Goal: Task Accomplishment & Management: Manage account settings

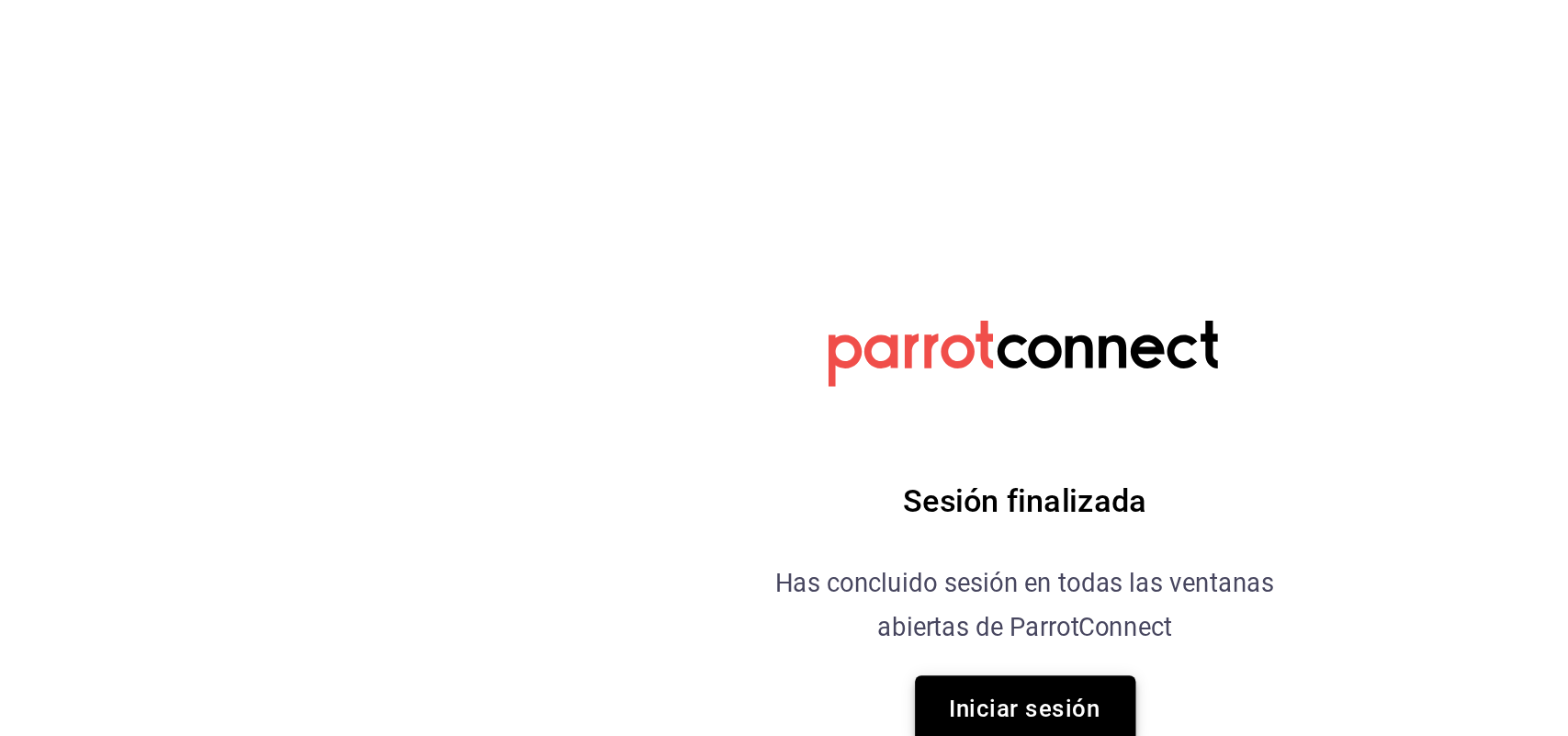
click at [794, 452] on button "Iniciar sesión" at bounding box center [784, 471] width 128 height 39
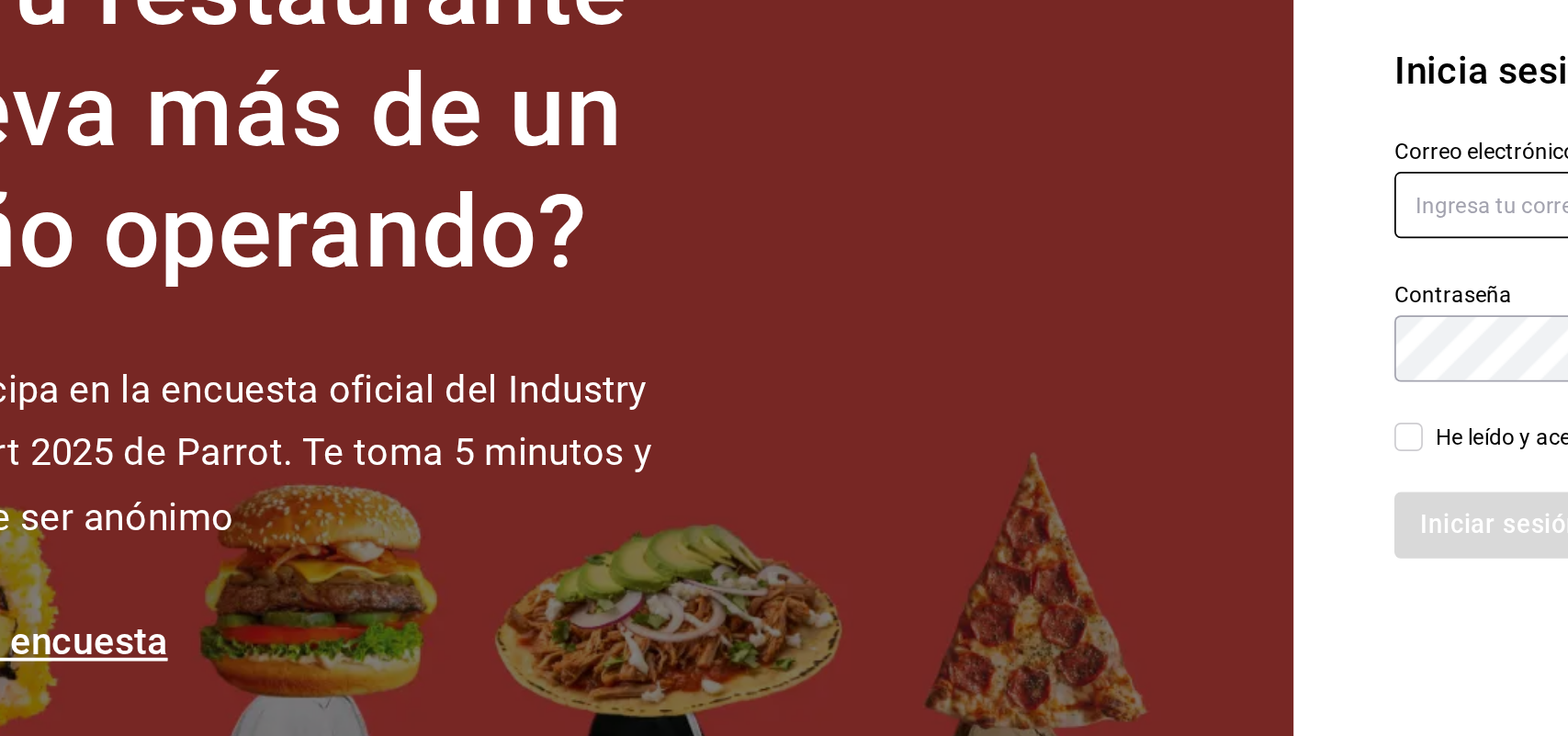
type input "[EMAIL_ADDRESS][DOMAIN_NAME]"
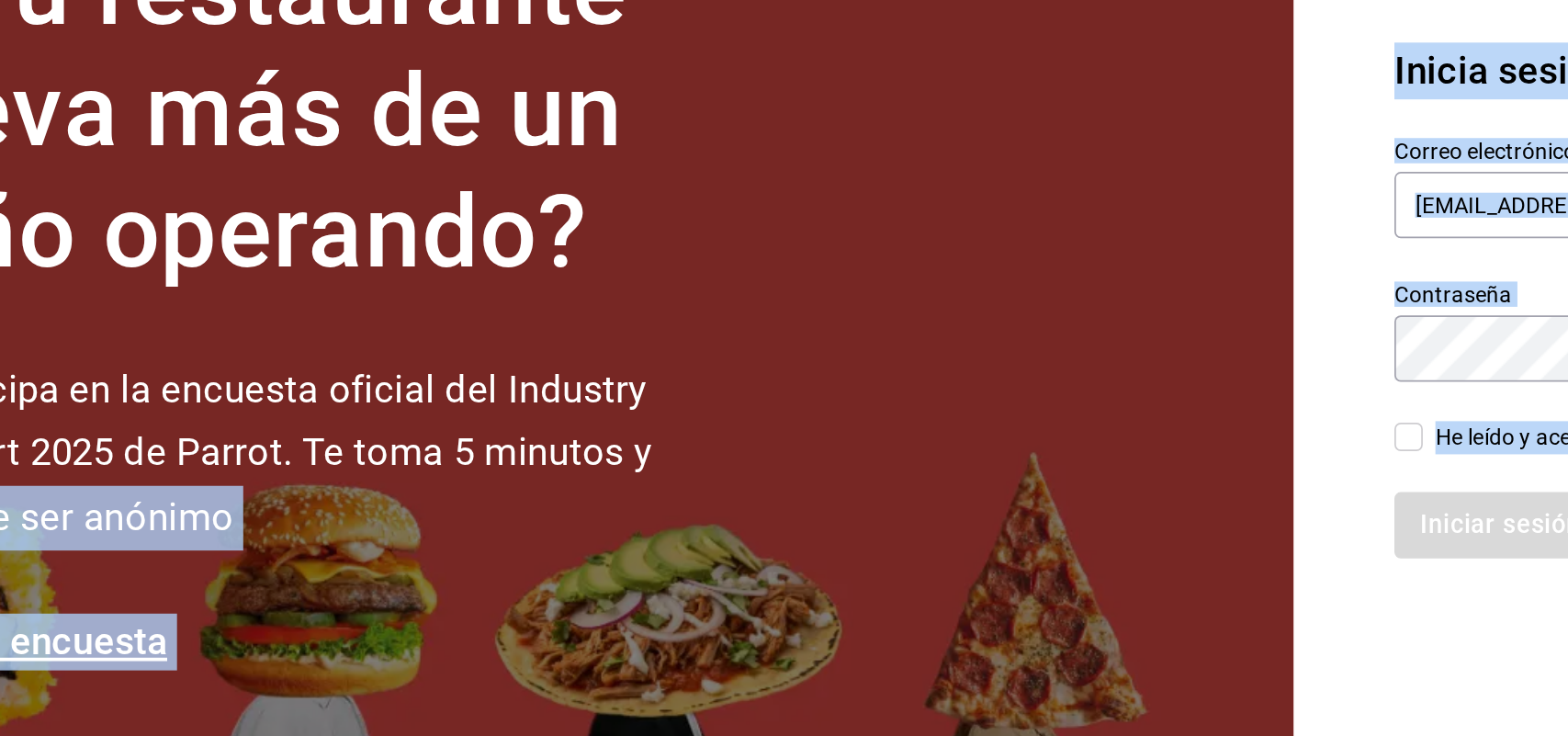
drag, startPoint x: 1013, startPoint y: 475, endPoint x: 769, endPoint y: 464, distance: 244.2
click at [769, 464] on div "¿Tu restaurante lleva más de un año operando? Participa en la encuesta oficial …" at bounding box center [784, 368] width 1568 height 736
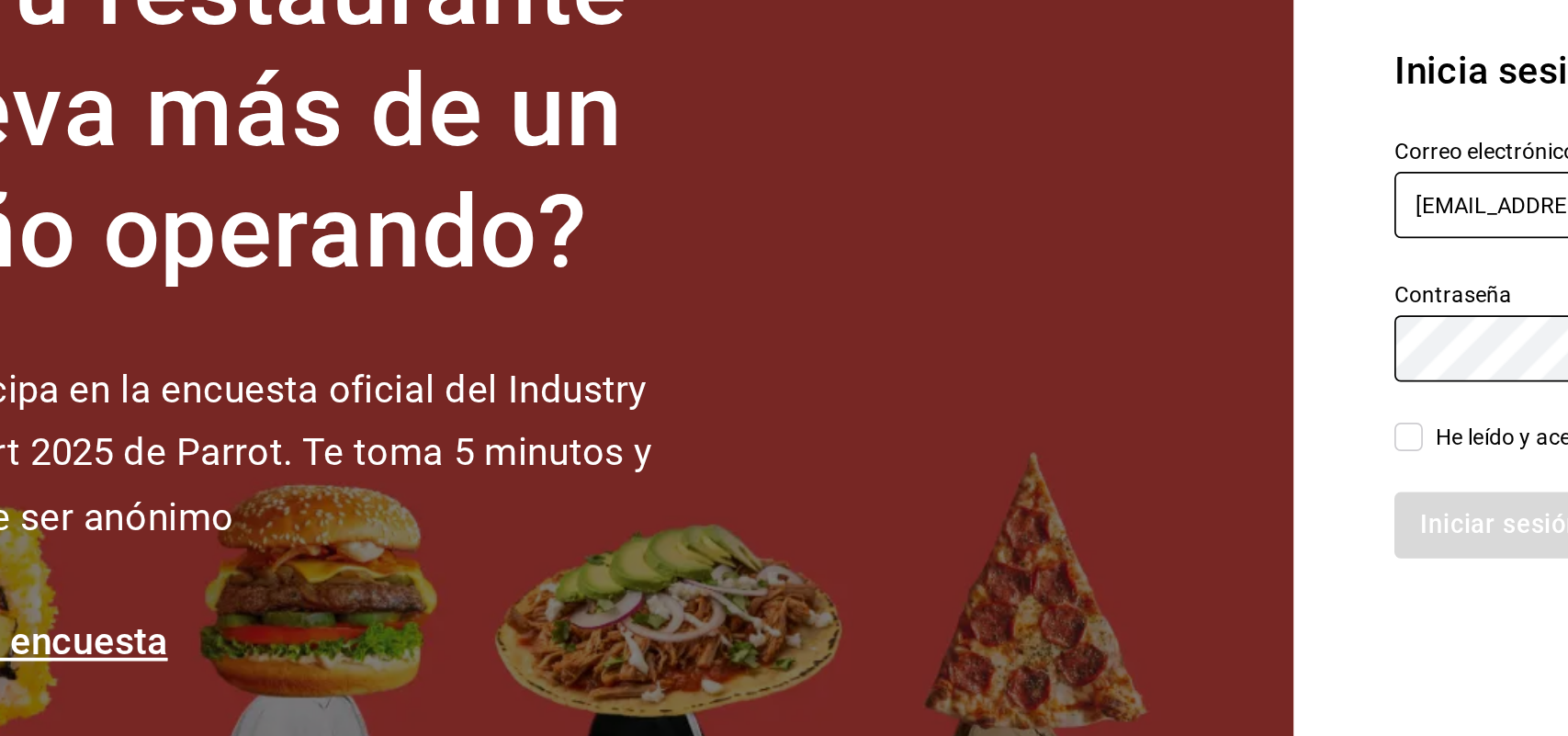
click at [1056, 329] on input "[EMAIL_ADDRESS][DOMAIN_NAME]" at bounding box center [1247, 312] width 494 height 39
click at [1049, 501] on div "Iniciar sesión" at bounding box center [1247, 498] width 494 height 39
